Goal: Task Accomplishment & Management: Use online tool/utility

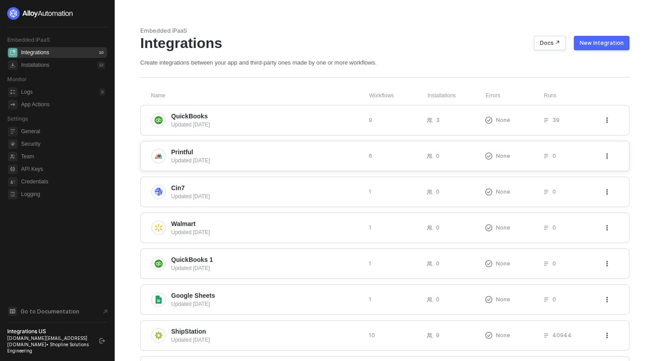
click at [199, 151] on span "Printful" at bounding box center [266, 151] width 190 height 9
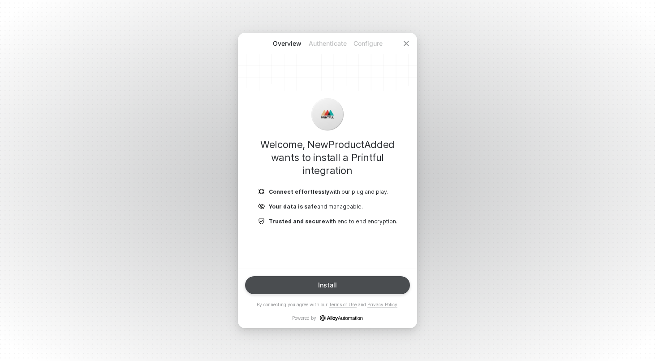
click at [327, 284] on div "Install" at bounding box center [327, 284] width 19 height 7
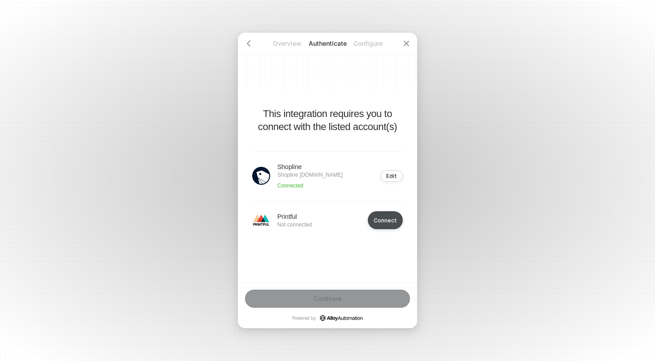
click at [379, 212] on button "Connect" at bounding box center [385, 220] width 35 height 18
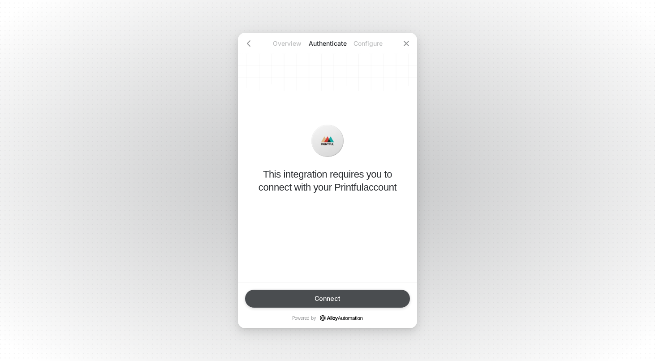
click at [325, 302] on button "Connect" at bounding box center [327, 298] width 165 height 18
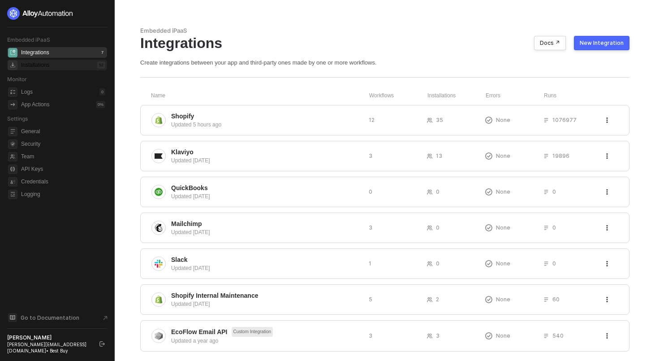
click at [87, 67] on div "Installations 52" at bounding box center [63, 65] width 84 height 11
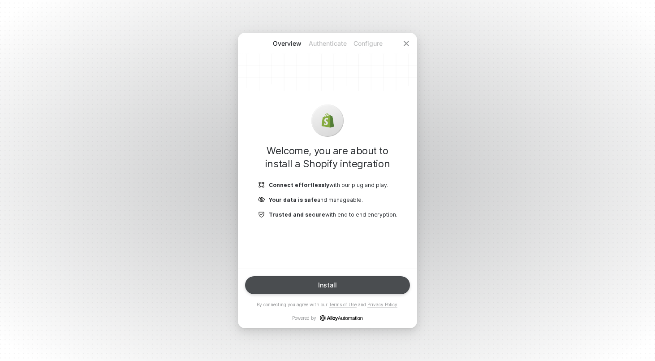
click at [353, 283] on button "Install" at bounding box center [327, 285] width 165 height 18
